Goal: Information Seeking & Learning: Find specific fact

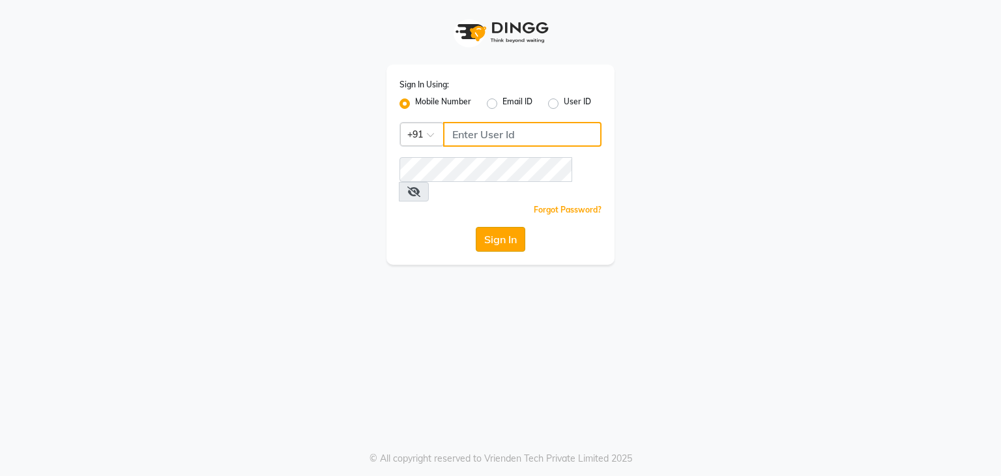
type input "9663900113"
click at [501, 227] on button "Sign In" at bounding box center [501, 239] width 50 height 25
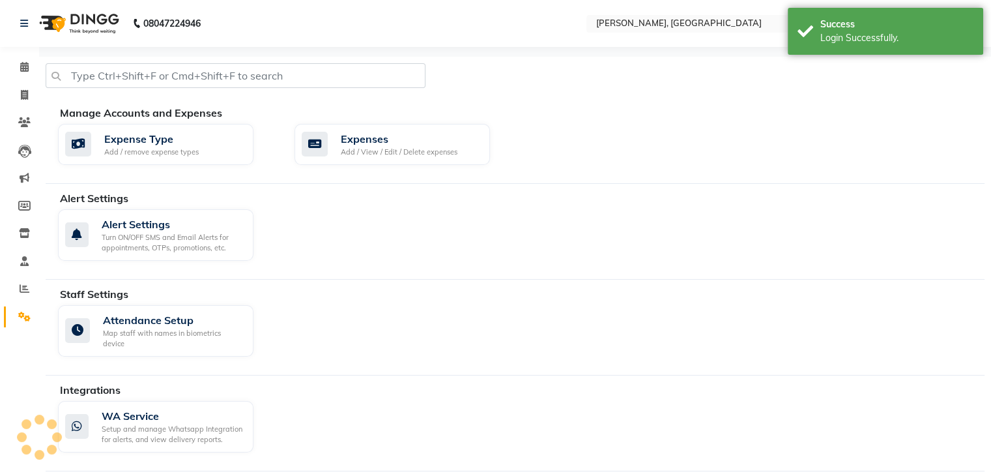
select select "en"
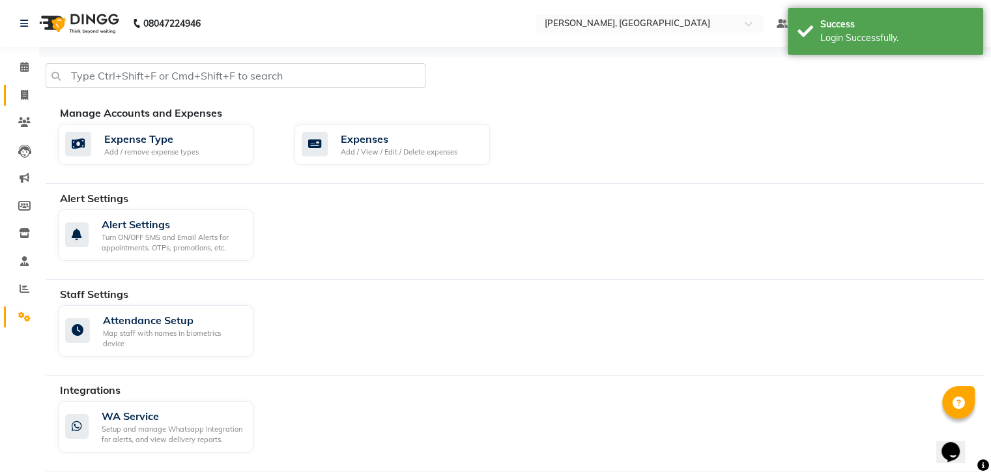
click at [26, 102] on link "Invoice" at bounding box center [19, 96] width 31 height 22
select select "4495"
select select "service"
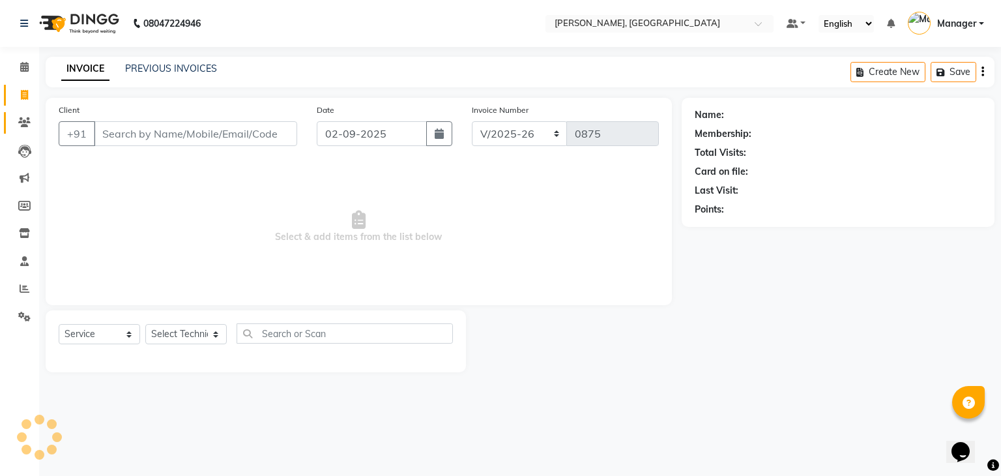
click at [27, 130] on link "Clients" at bounding box center [19, 123] width 31 height 22
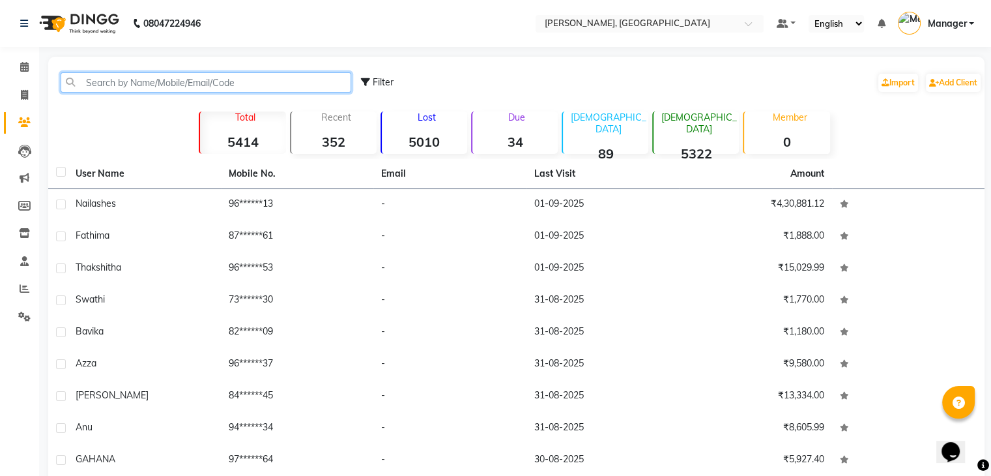
click at [114, 83] on input "text" at bounding box center [206, 82] width 291 height 20
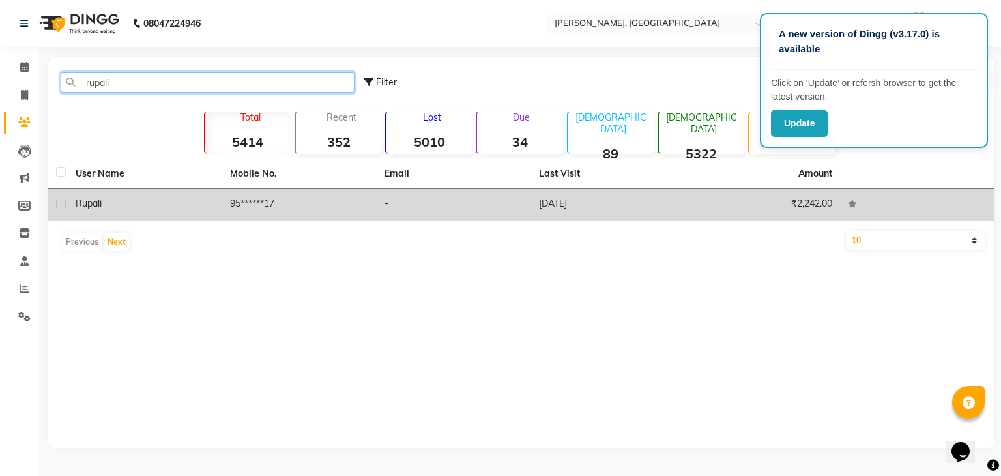
type input "rupali"
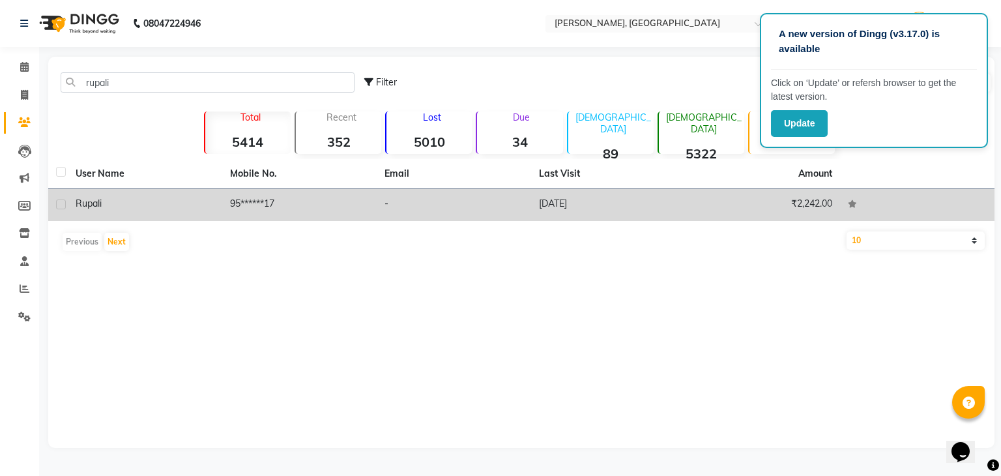
click at [579, 202] on td "[DATE]" at bounding box center [608, 205] width 154 height 32
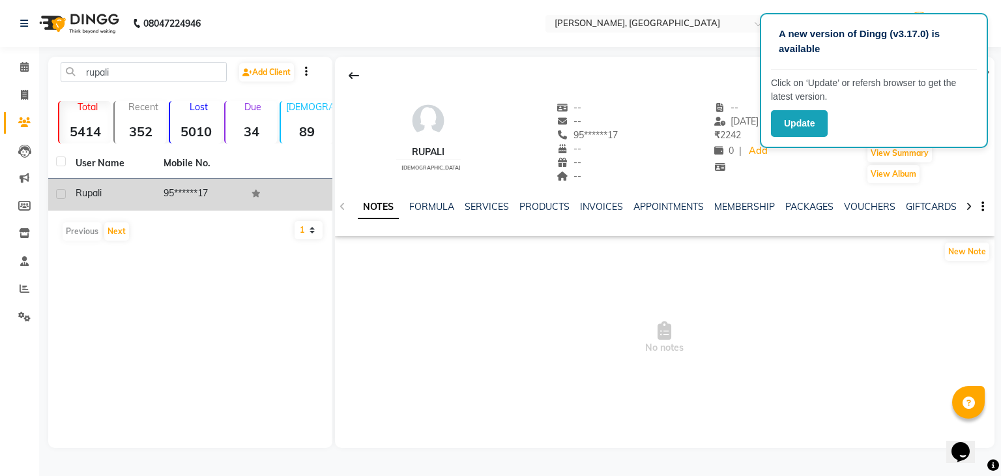
click at [498, 200] on div "SERVICES" at bounding box center [487, 207] width 44 height 14
click at [488, 201] on link "SERVICES" at bounding box center [487, 207] width 44 height 12
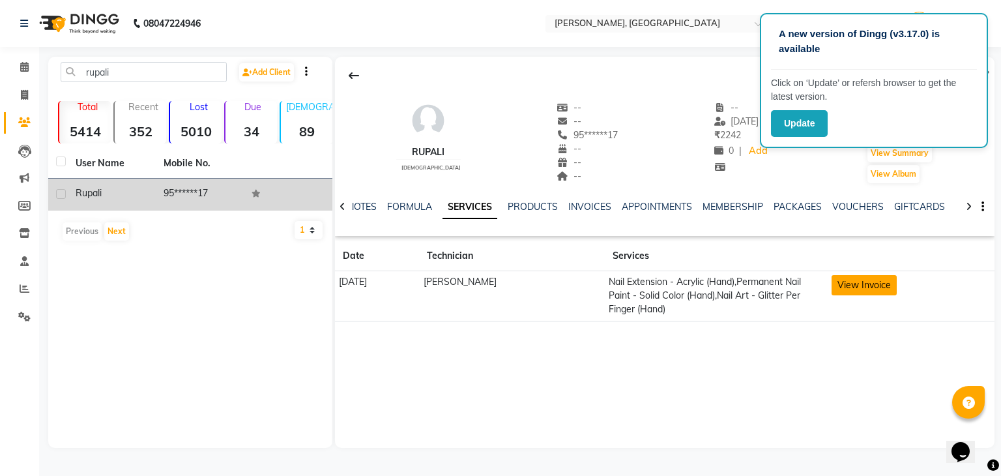
click at [853, 286] on button "View Invoice" at bounding box center [864, 285] width 65 height 20
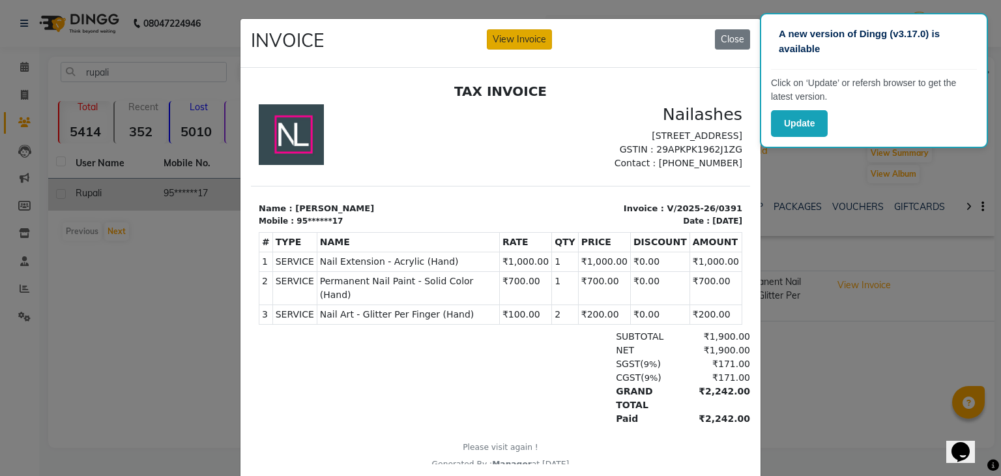
click at [526, 44] on button "View Invoice" at bounding box center [519, 39] width 65 height 20
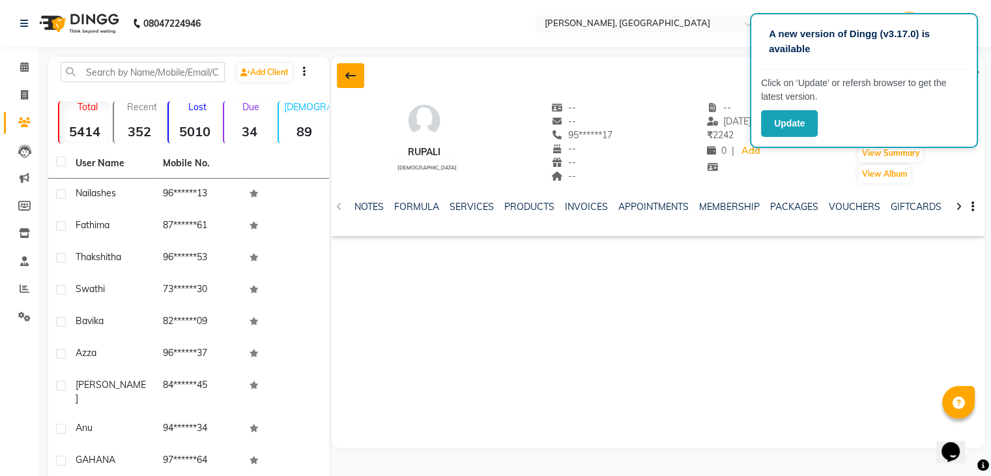
click at [348, 77] on icon at bounding box center [350, 75] width 10 height 10
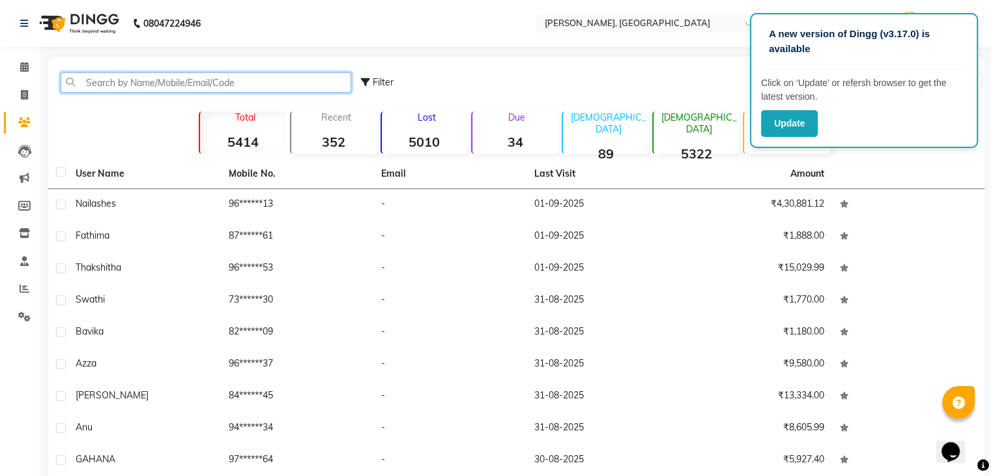
click at [113, 83] on input "text" at bounding box center [206, 82] width 291 height 20
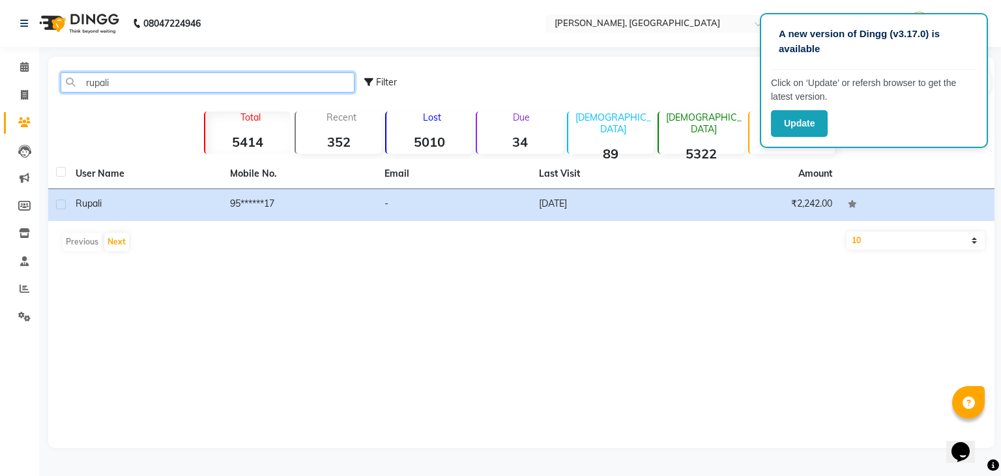
click at [172, 78] on input "rupali" at bounding box center [208, 82] width 294 height 20
click at [130, 88] on input "rupali" at bounding box center [208, 82] width 294 height 20
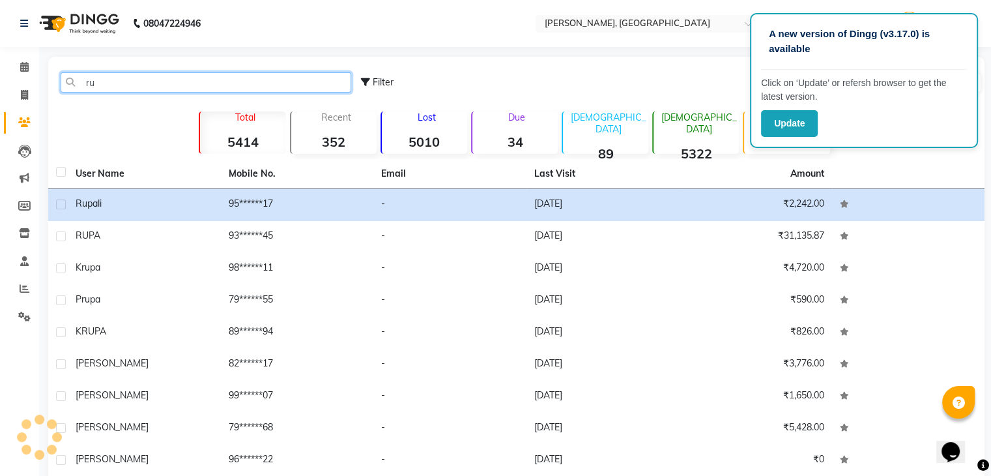
type input "r"
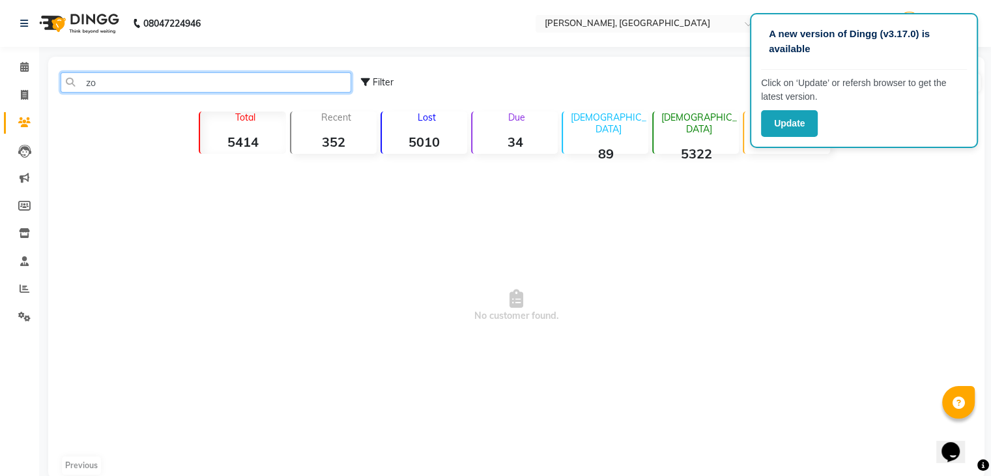
type input "z"
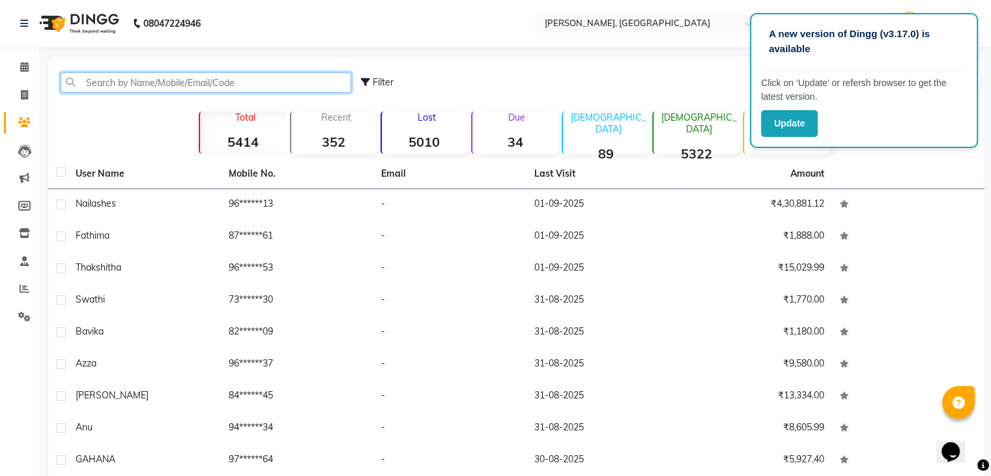
type input "q"
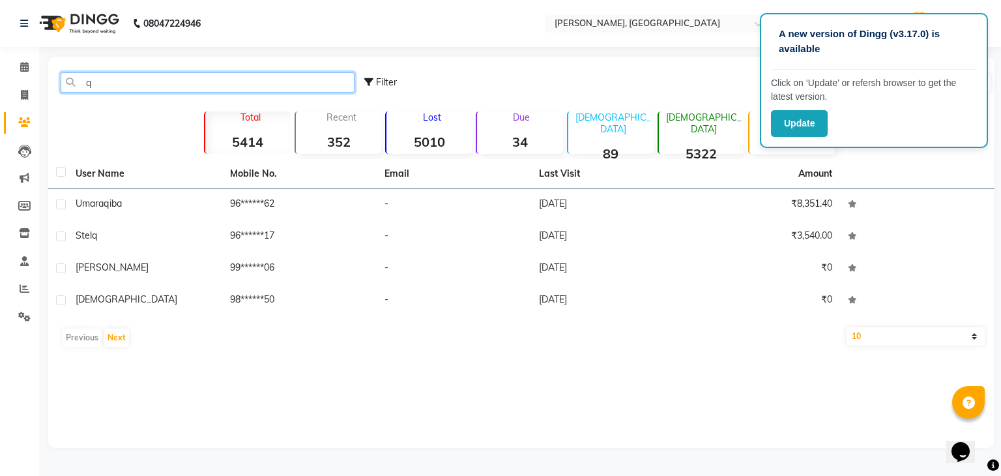
click at [103, 76] on input "q" at bounding box center [208, 82] width 294 height 20
